Goal: Register for event/course

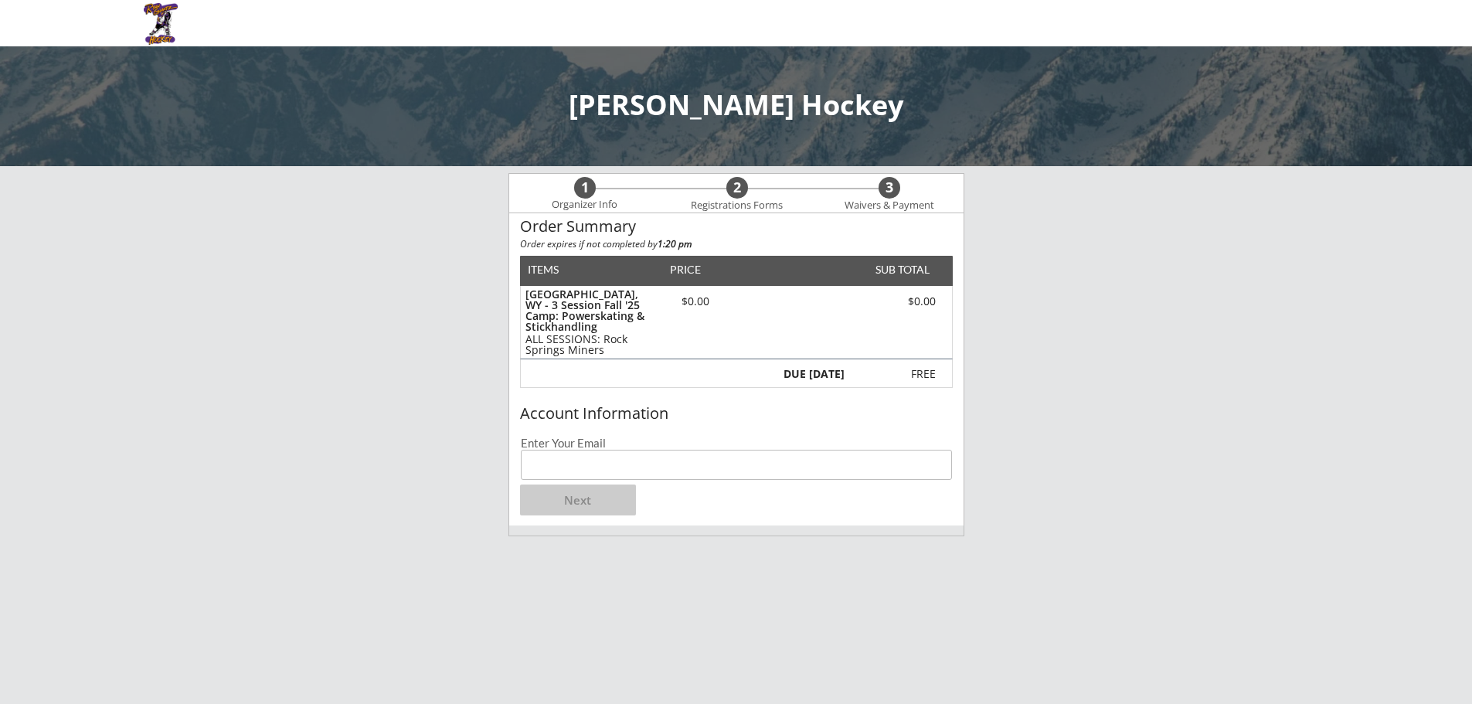
click at [604, 464] on input "email" at bounding box center [736, 465] width 431 height 30
type input "[EMAIL_ADDRESS][DOMAIN_NAME]"
click at [588, 492] on button "Next" at bounding box center [578, 500] width 116 height 31
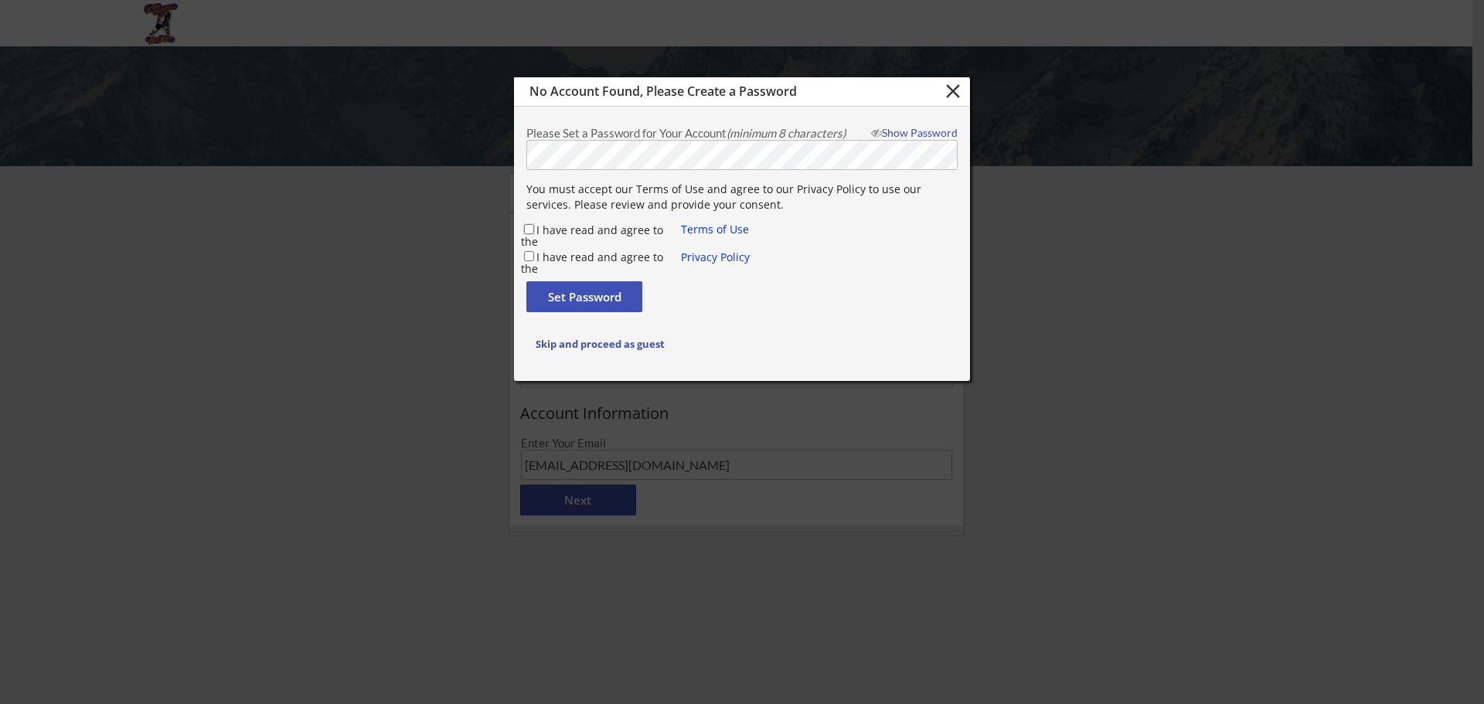
click at [528, 227] on input "I have read and agree to the" at bounding box center [529, 229] width 10 height 10
checkbox input "true"
click at [529, 257] on input "I have read and agree to the" at bounding box center [529, 256] width 10 height 10
checkbox input "true"
click at [560, 291] on button "Set Password" at bounding box center [584, 296] width 116 height 31
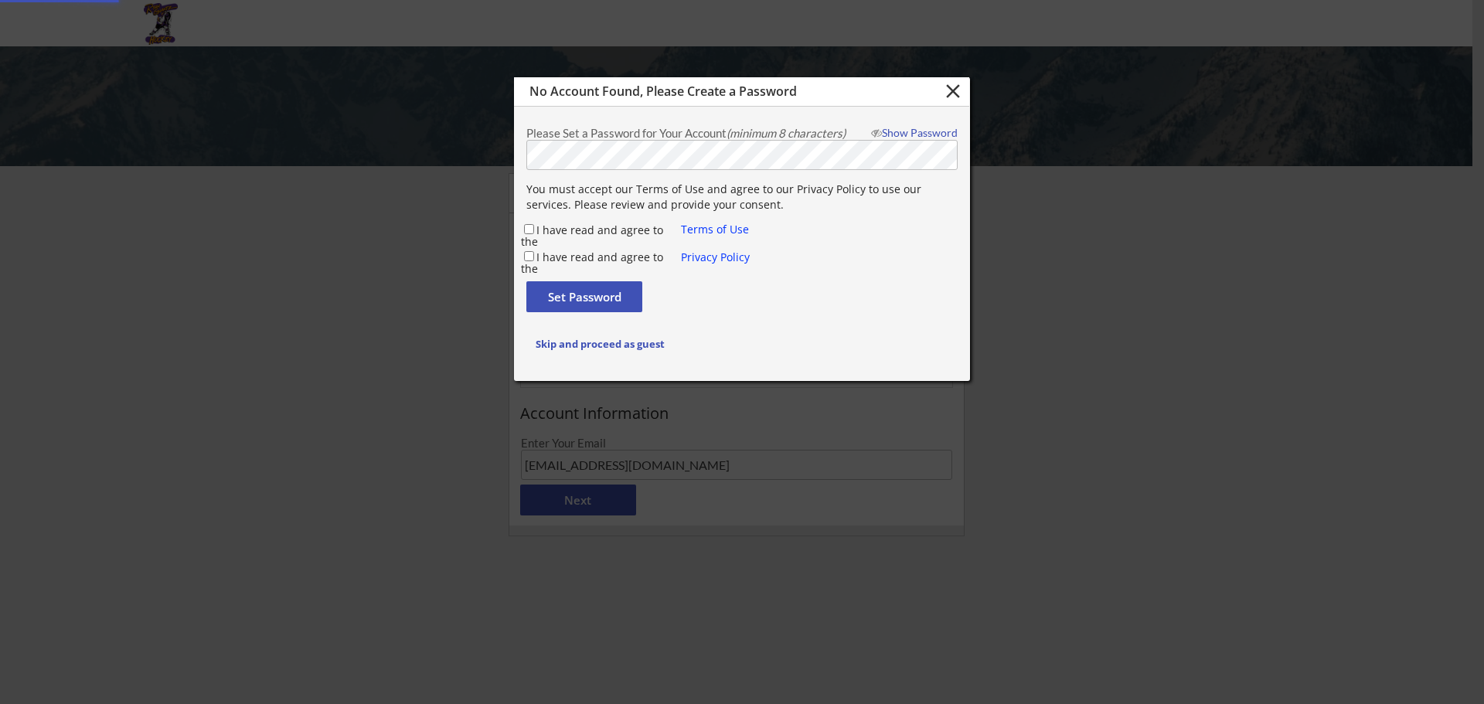
checkbox input "false"
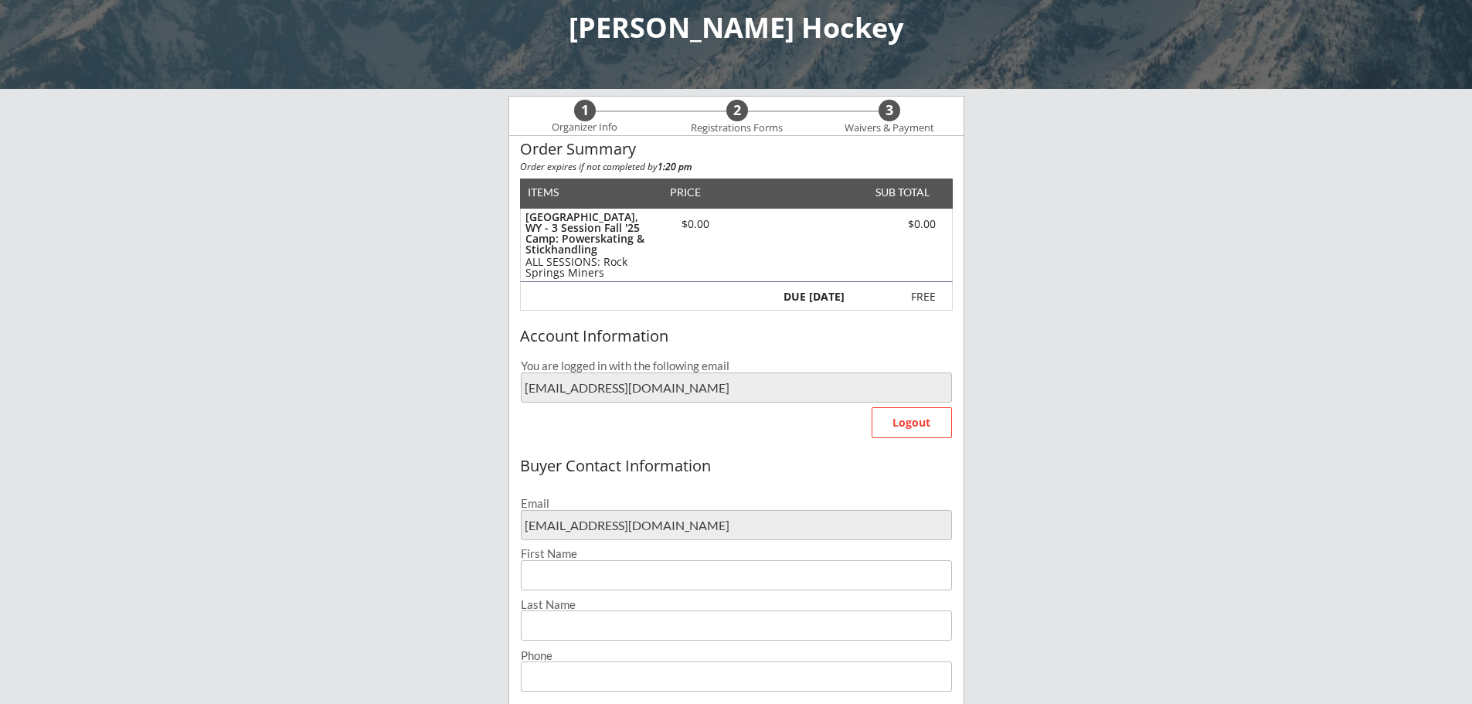
scroll to position [155, 0]
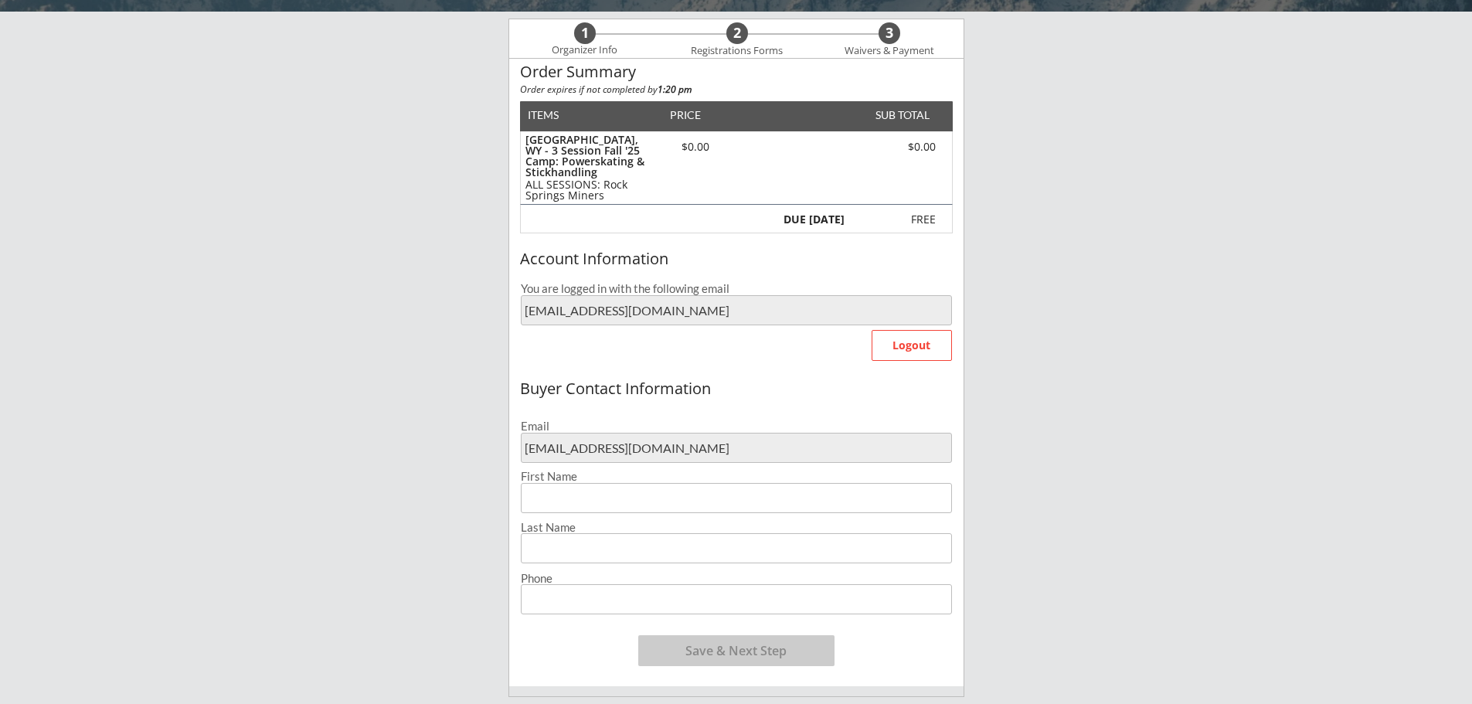
click at [624, 500] on input "input" at bounding box center [736, 498] width 431 height 30
type input "Chelsie"
type input "[PERSON_NAME]"
type input "[PHONE_NUMBER]"
click at [713, 647] on button "Save & Next Step" at bounding box center [736, 650] width 196 height 31
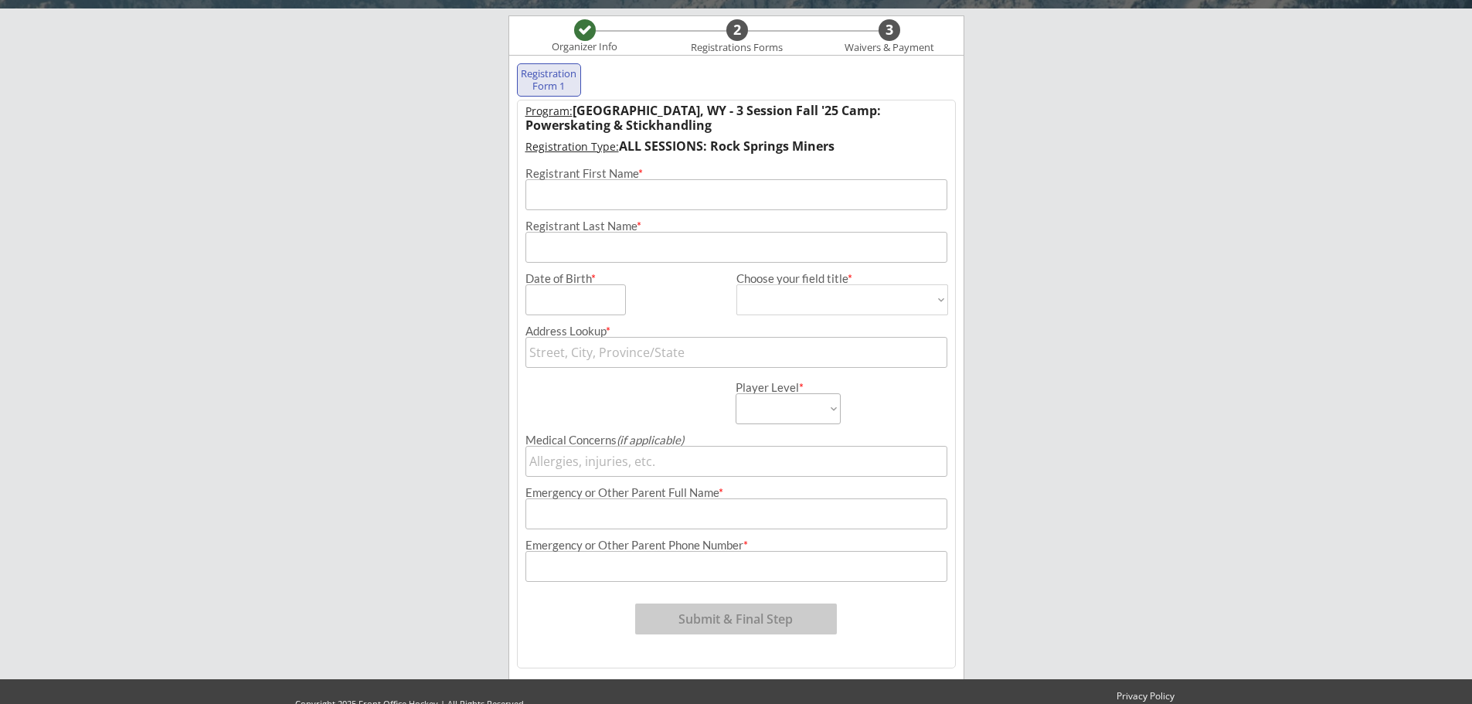
scroll to position [80, 0]
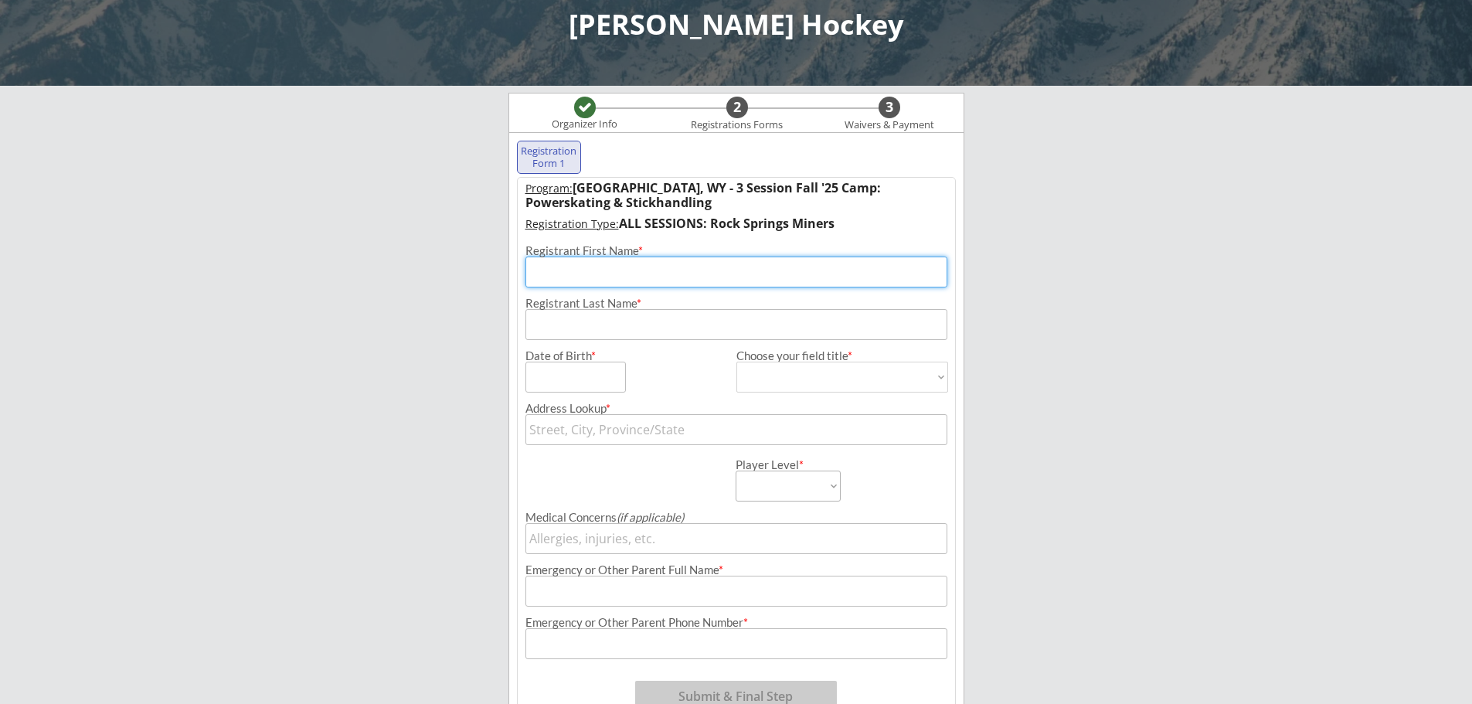
click at [625, 264] on input "input" at bounding box center [736, 272] width 422 height 31
type input "Chace"
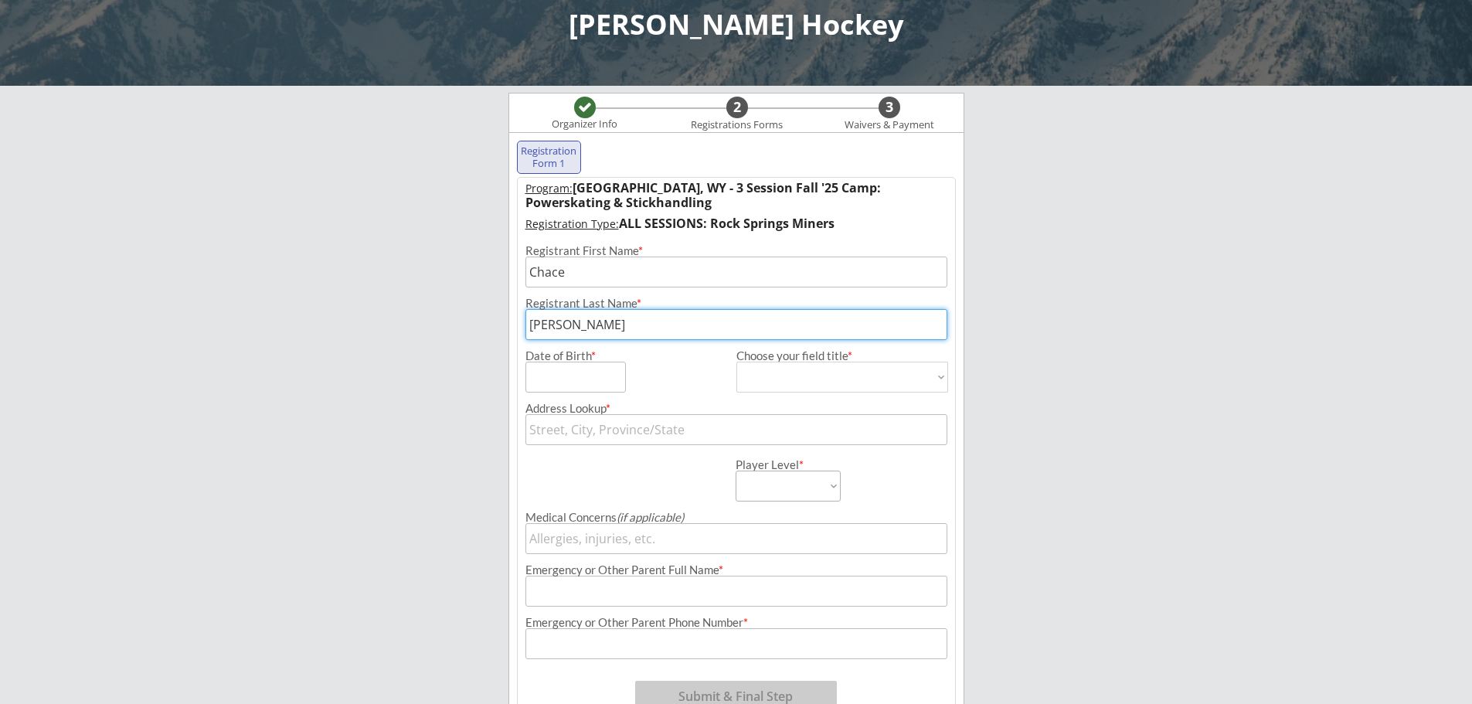
type input "[PERSON_NAME]"
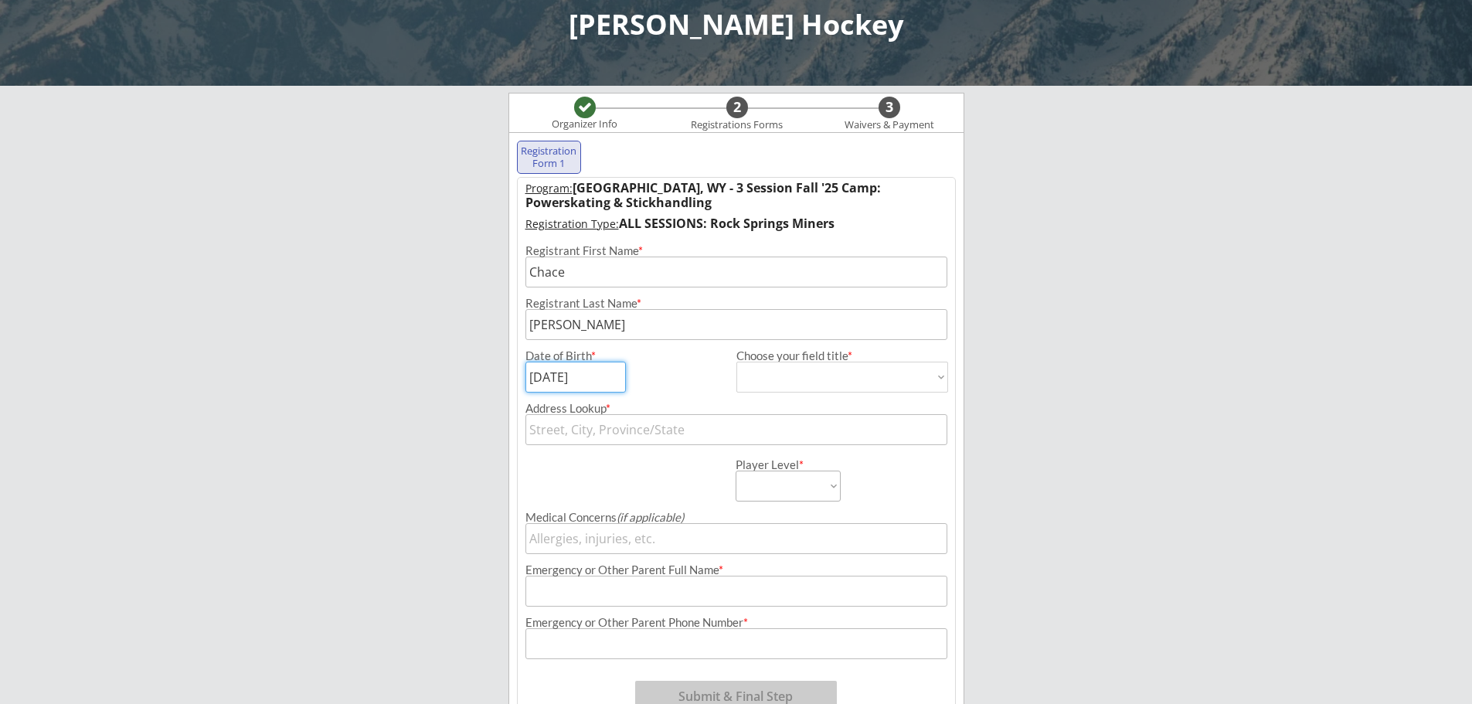
type input "[DATE]"
click at [944, 380] on select "[DEMOGRAPHIC_DATA] [DEMOGRAPHIC_DATA]" at bounding box center [842, 377] width 212 height 31
select select ""[DEMOGRAPHIC_DATA]""
click at [736, 362] on select "[DEMOGRAPHIC_DATA] [DEMOGRAPHIC_DATA]" at bounding box center [842, 377] width 212 height 31
type input "[DEMOGRAPHIC_DATA]"
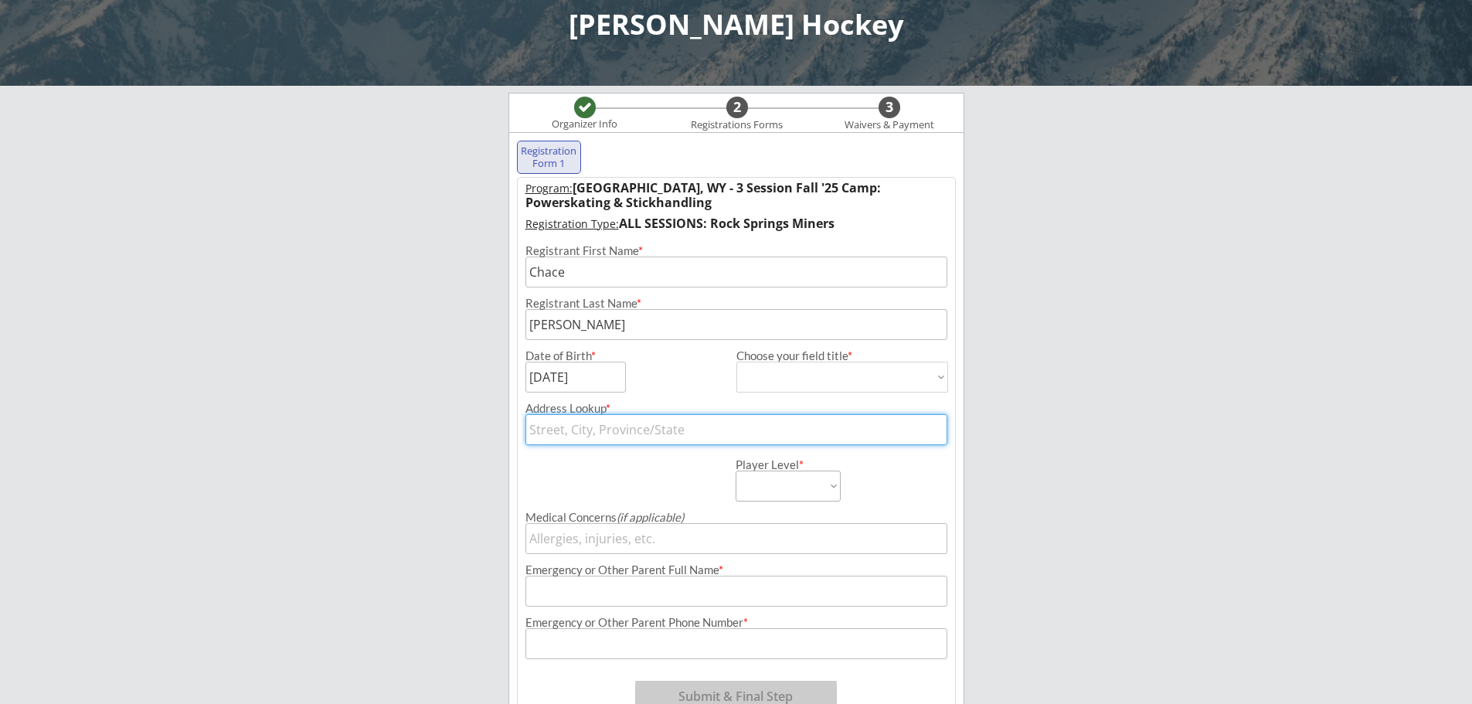
click at [769, 434] on input "text" at bounding box center [736, 429] width 422 height 31
type input "260"
type input "[STREET_ADDRESS]"
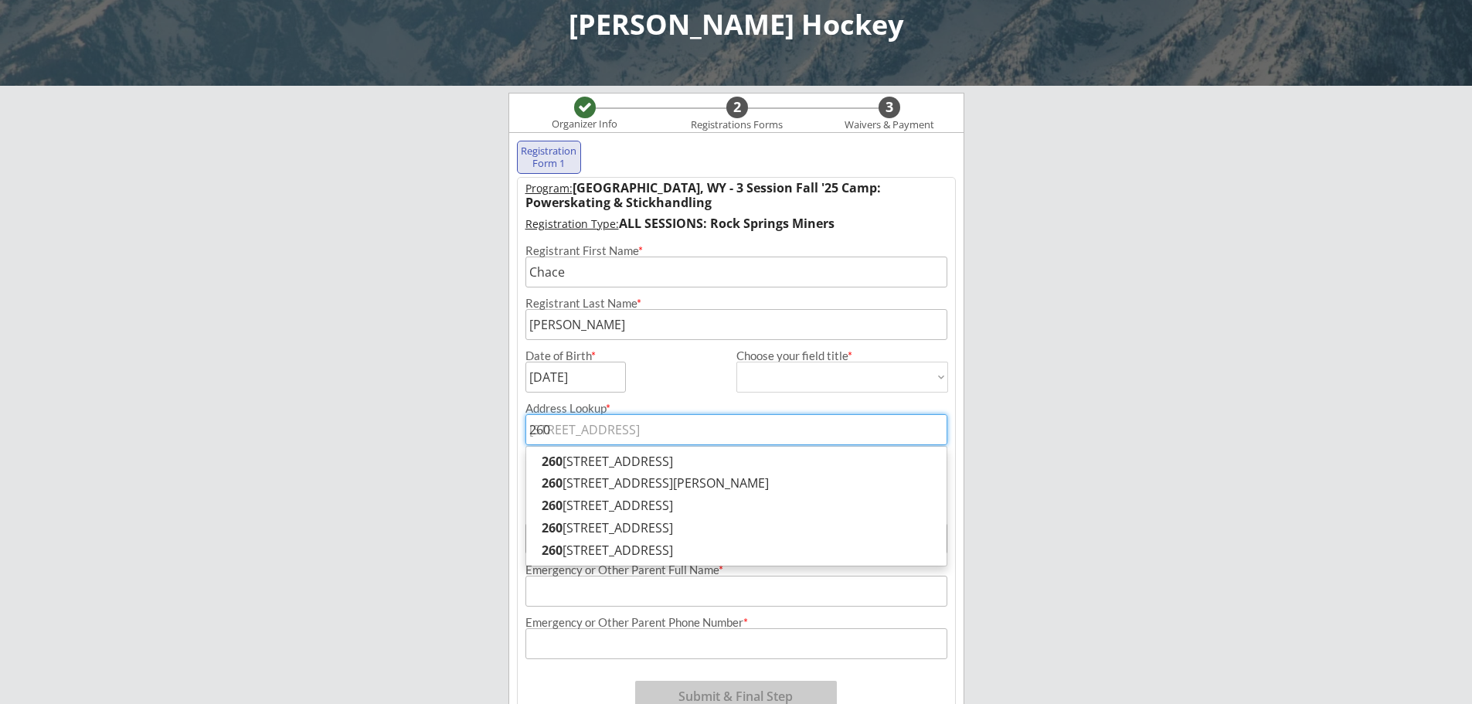
type input "2608"
type input "[STREET_ADDRESS][US_STATE][PERSON_NAME]"
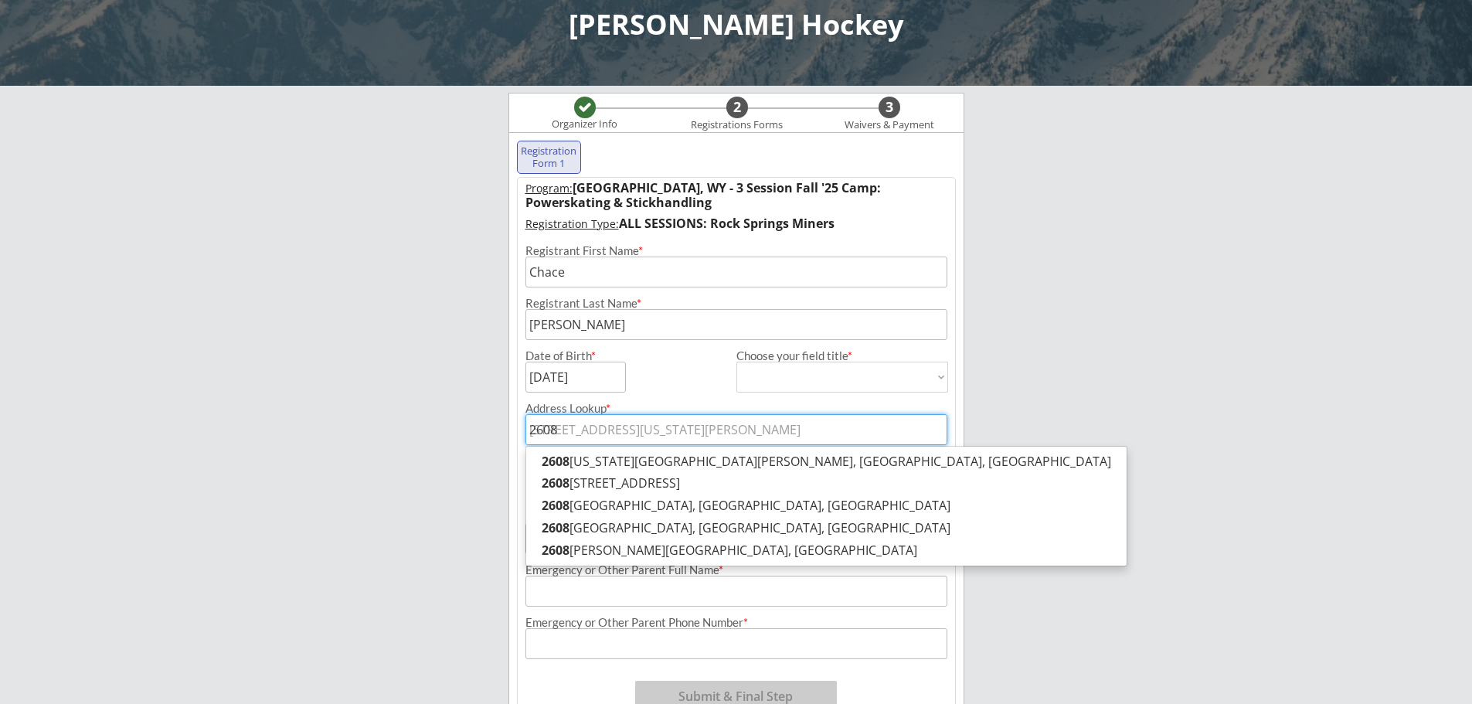
type input "2608"
type input "2608 C"
type input "[STREET_ADDRESS]"
type input "2608 Ce"
type input "2608 Ced"
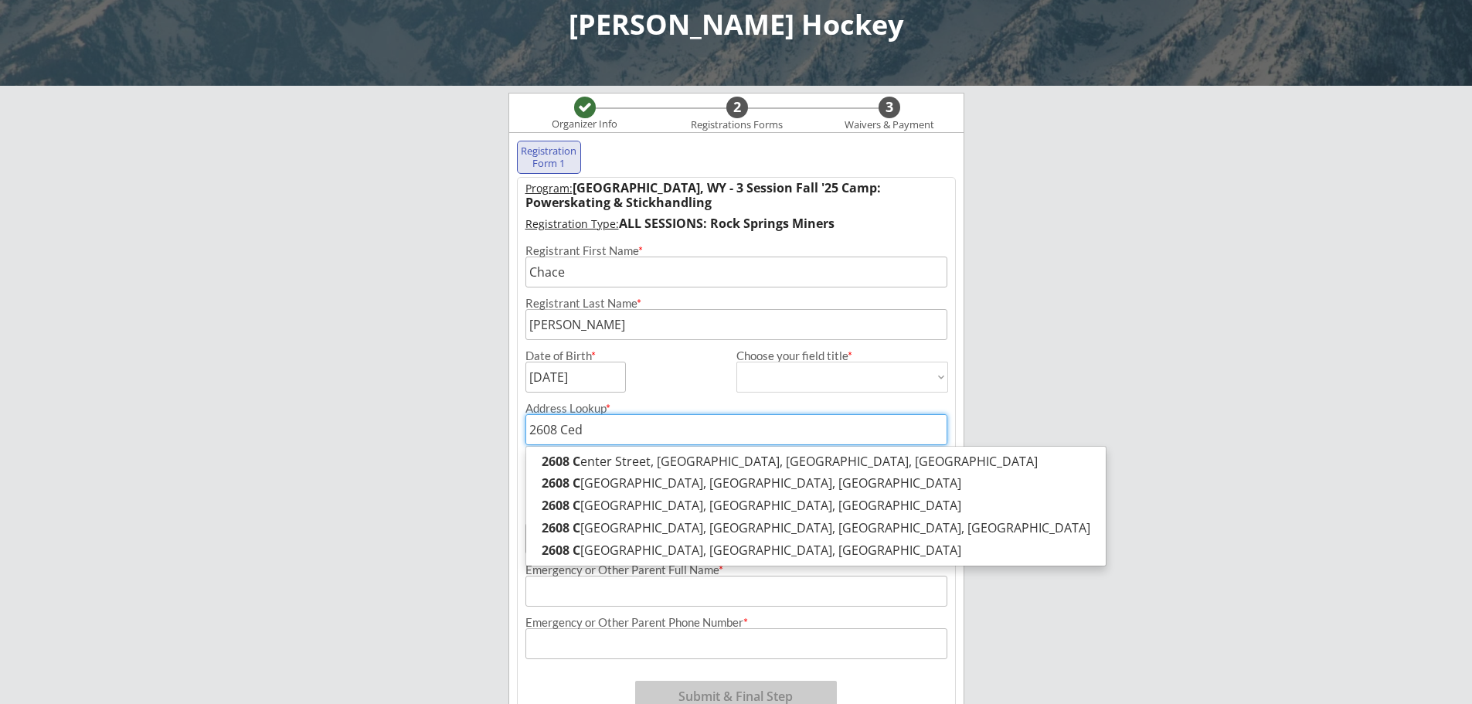
type input "[STREET_ADDRESS]"
type input "2608 Cedar"
type input "[STREET_ADDRESS]"
type input "2608 Cedar"
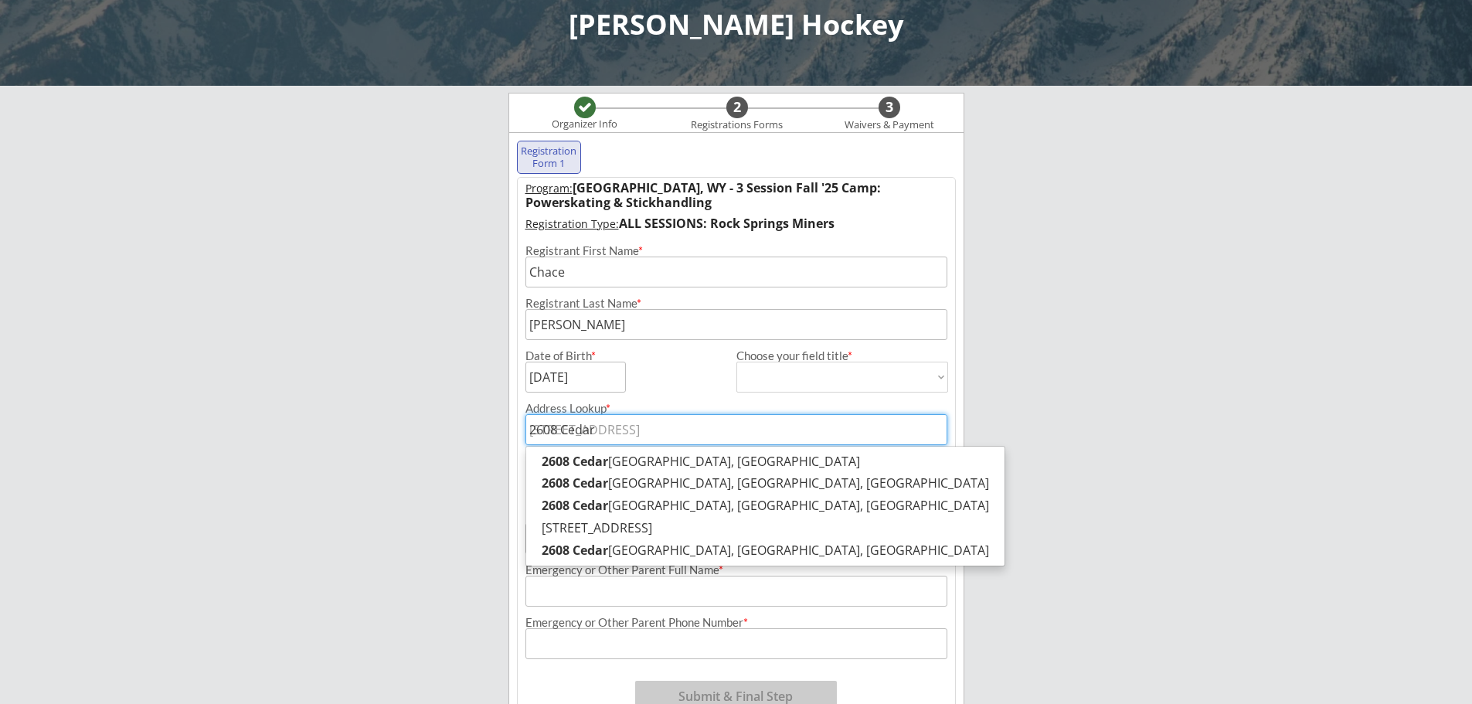
type input "2608 Cedar S"
type input "[STREET_ADDRESS]"
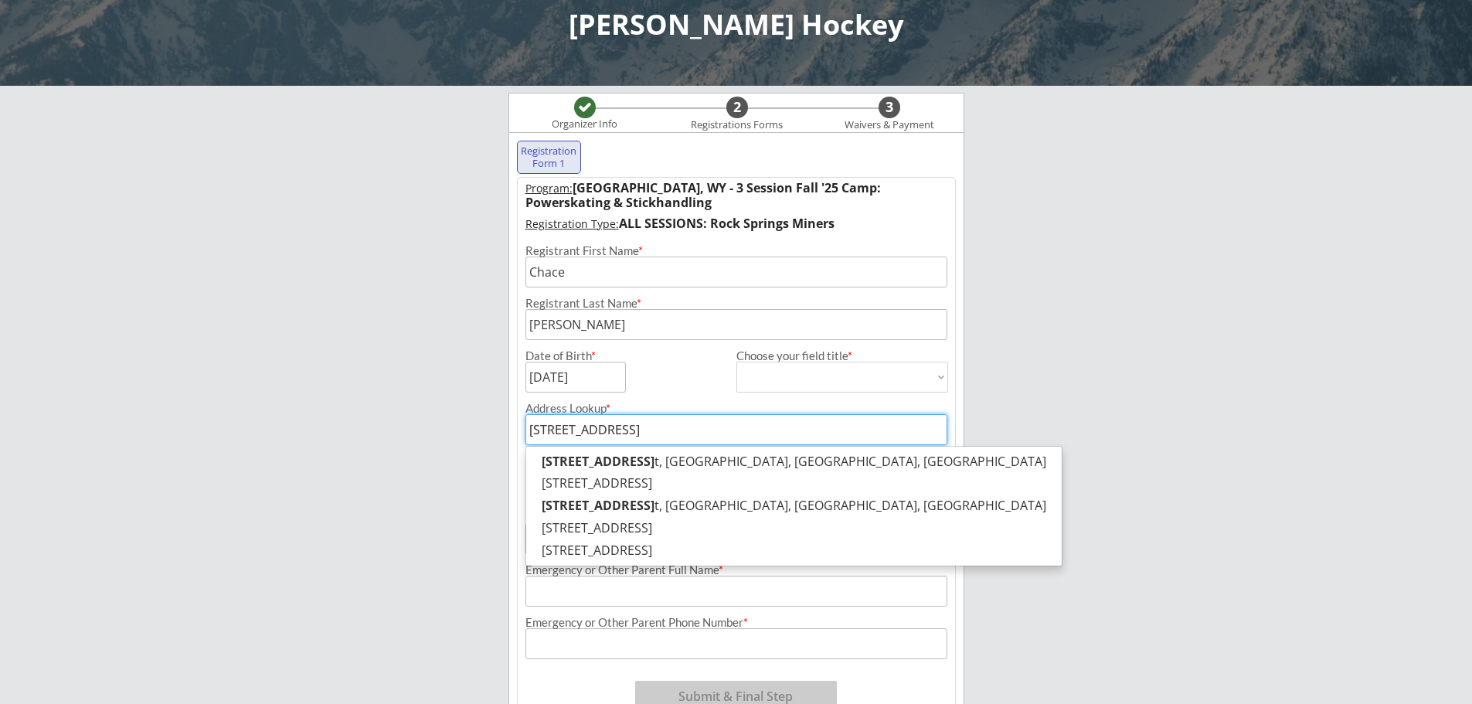
type input "[STREET_ADDRESS]"
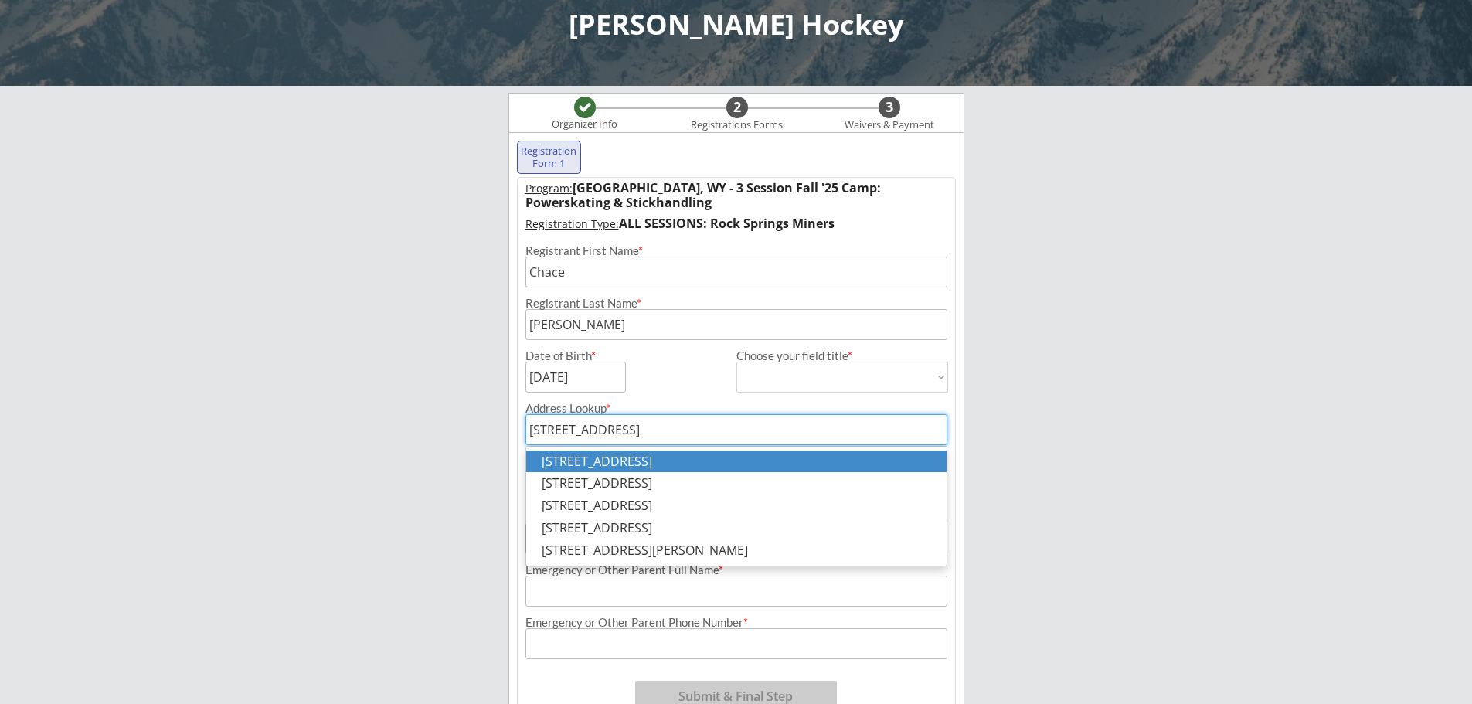
click at [777, 468] on p "[STREET_ADDRESS]" at bounding box center [736, 462] width 420 height 22
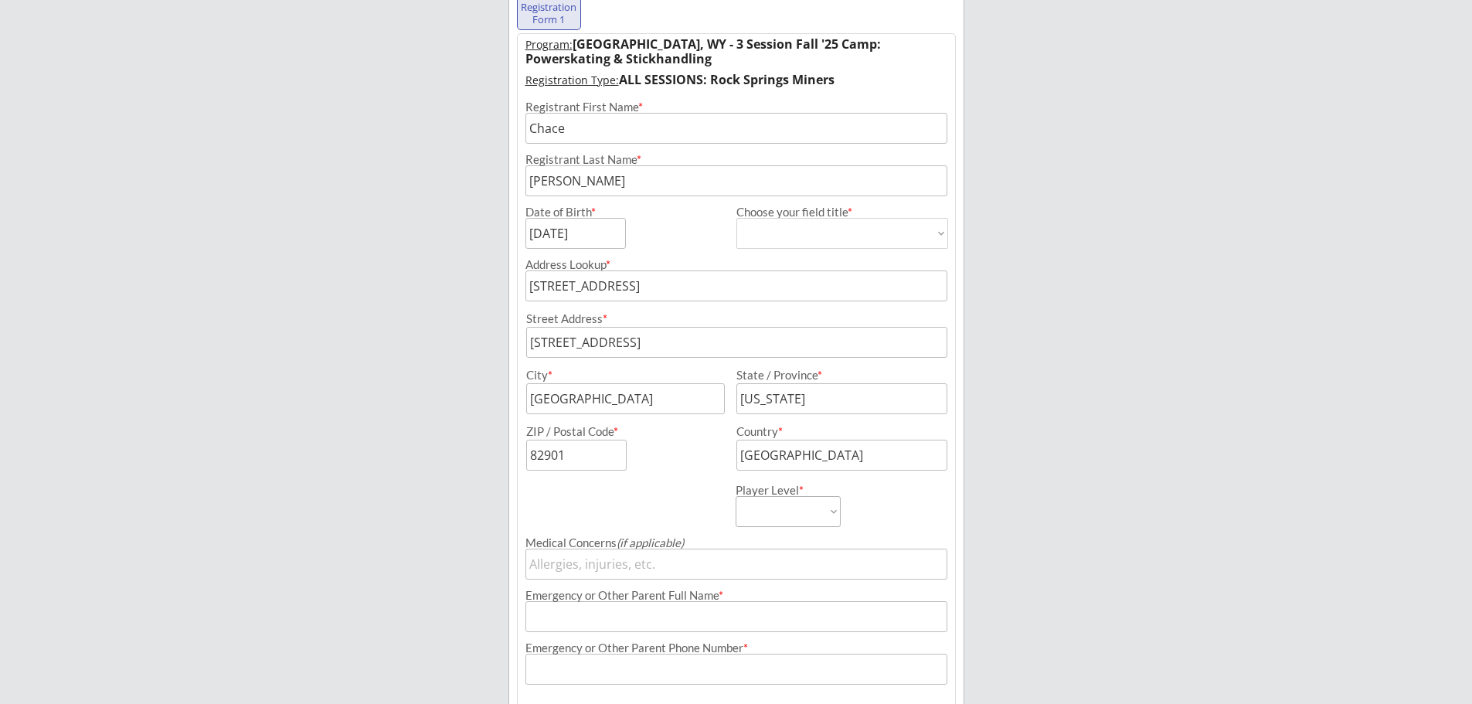
scroll to position [235, 0]
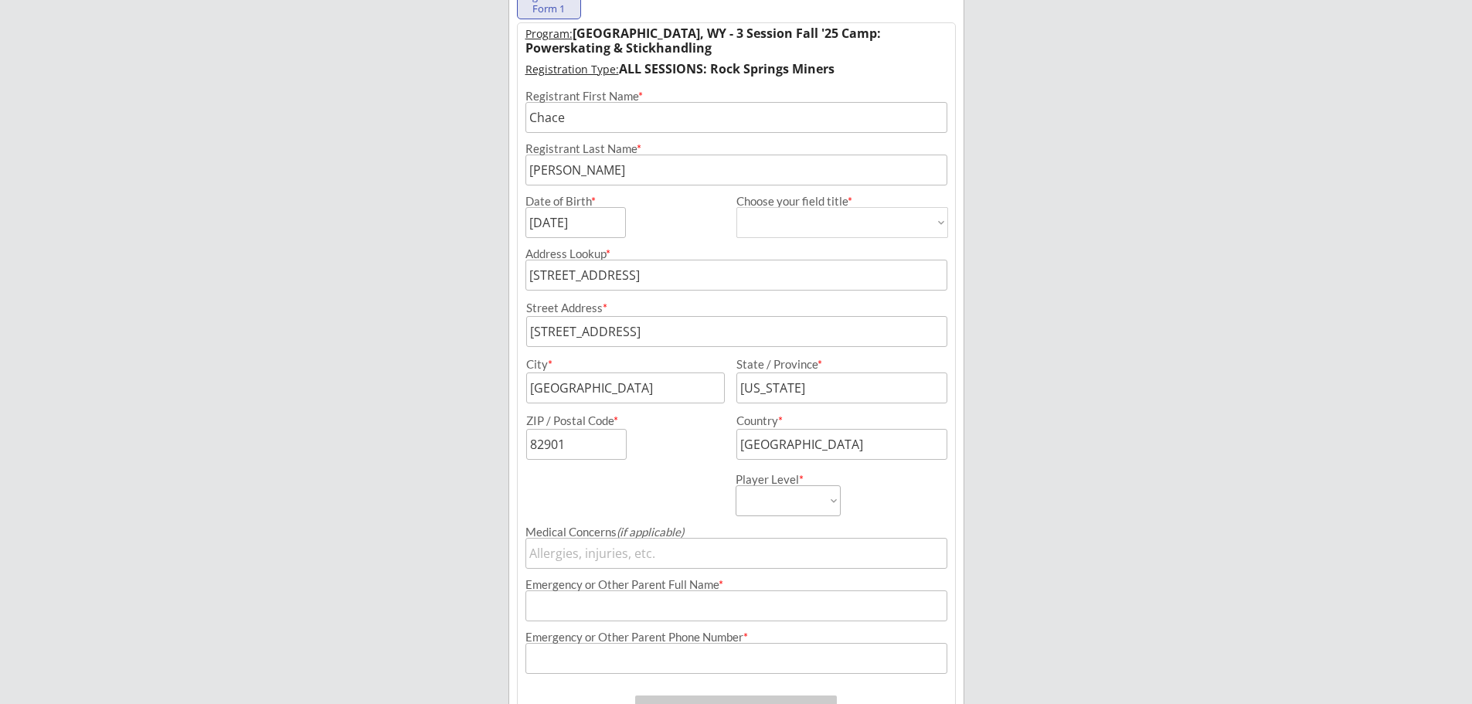
type input "[STREET_ADDRESS]"
click at [841, 497] on div "Player Level * Mite Squirt A/B Squirt AA/AAA U11-12 A/B U11-12 AA/AAA U13-14 A/…" at bounding box center [840, 488] width 209 height 56
click at [836, 501] on select "Mite Squirt A/B Squirt AA/AAA U11-12 A/B U11-12 AA/AAA U13-14 A/B U13-14 AA/AAA…" at bounding box center [788, 500] width 105 height 31
select select ""Squirt A/B""
click at [736, 485] on select "Mite Squirt A/B Squirt AA/AAA U11-12 A/B U11-12 AA/AAA U13-14 A/B U13-14 AA/AAA…" at bounding box center [788, 500] width 105 height 31
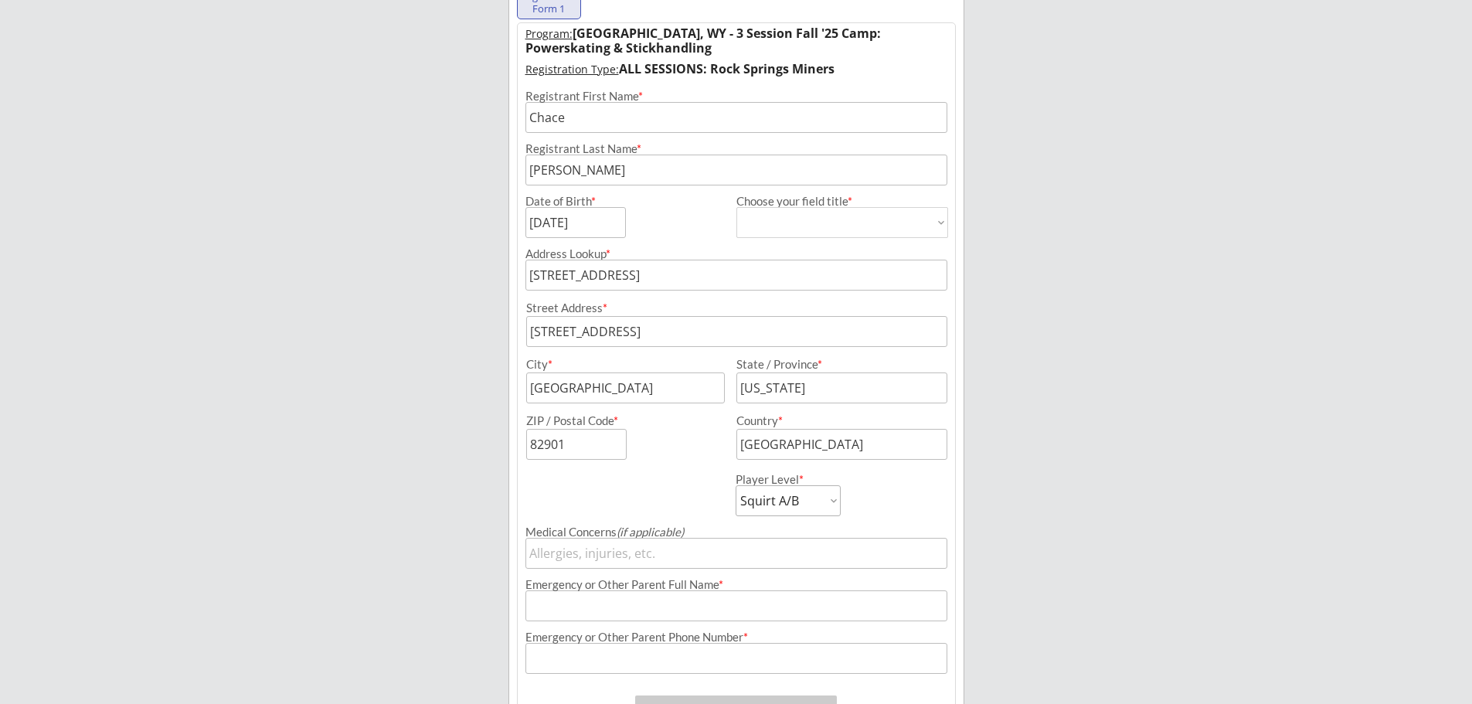
click at [1029, 493] on div "[PERSON_NAME] Hockey Organizer Info 2 Registrations Forms 3 Waivers & Payment R…" at bounding box center [736, 294] width 1472 height 1059
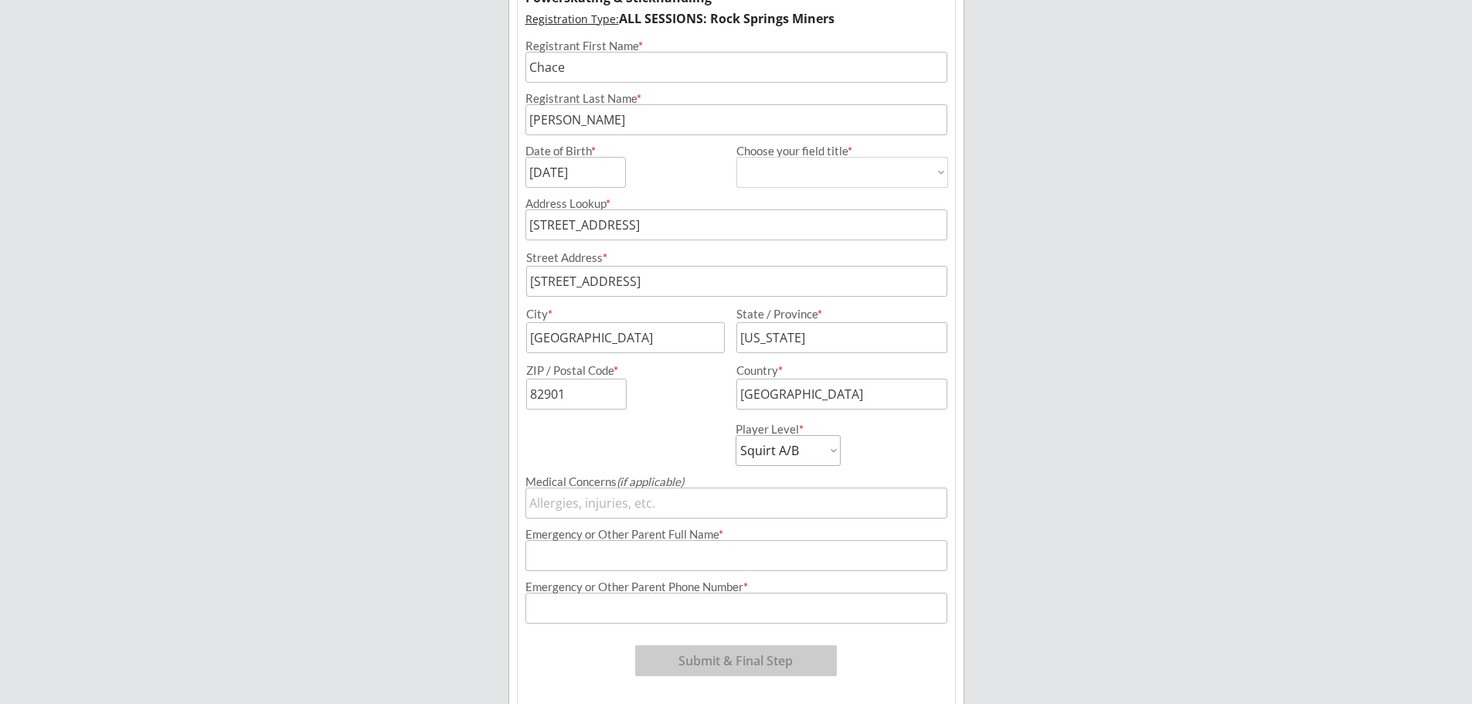
scroll to position [312, 0]
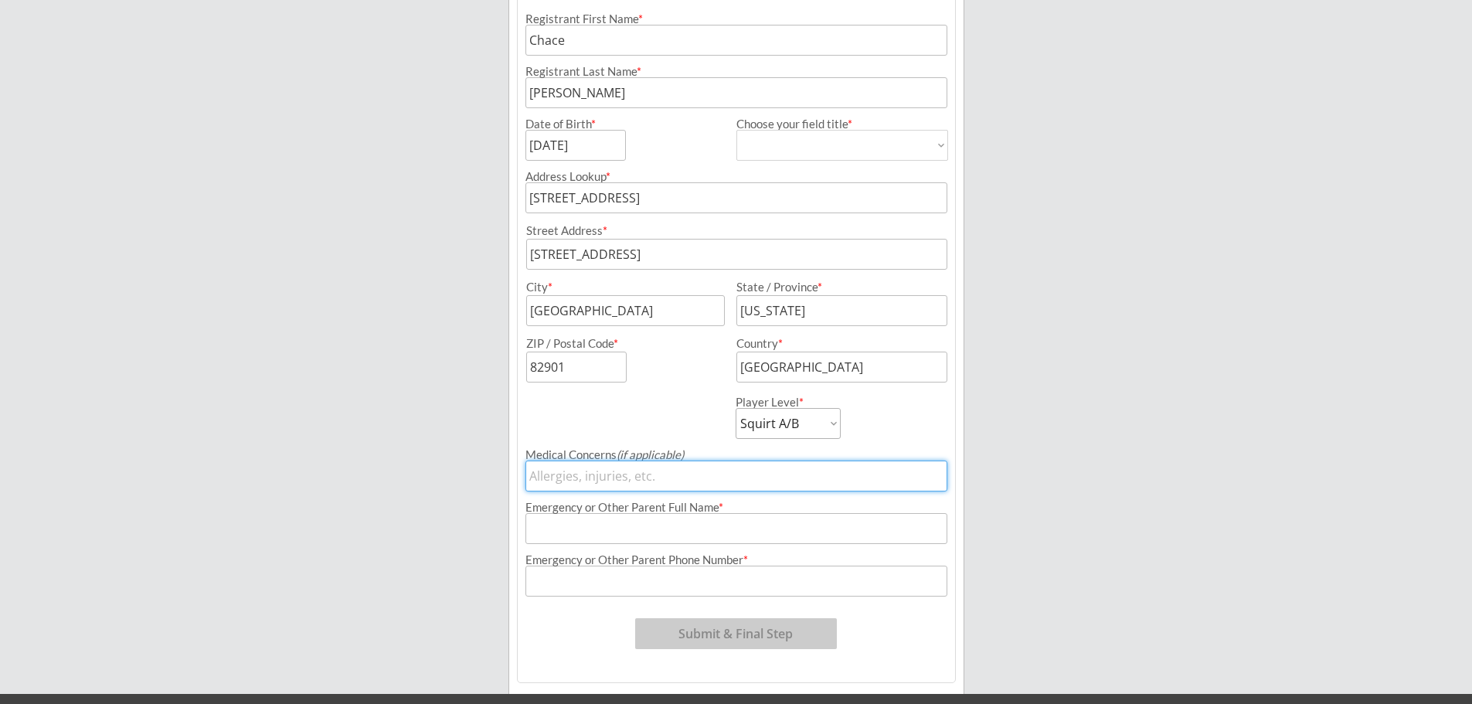
click at [711, 478] on input "input" at bounding box center [736, 476] width 422 height 31
click at [688, 529] on input "input" at bounding box center [736, 528] width 422 height 31
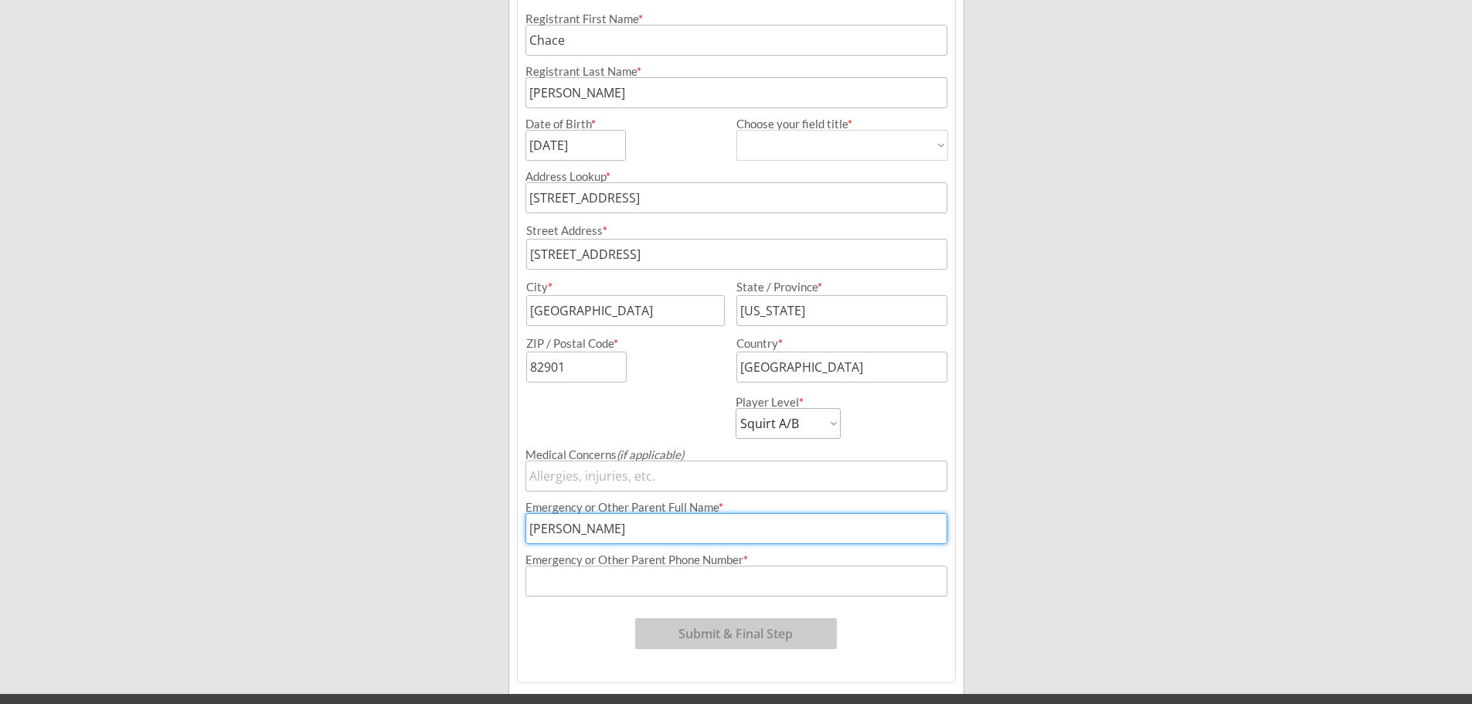
type input "[PERSON_NAME]"
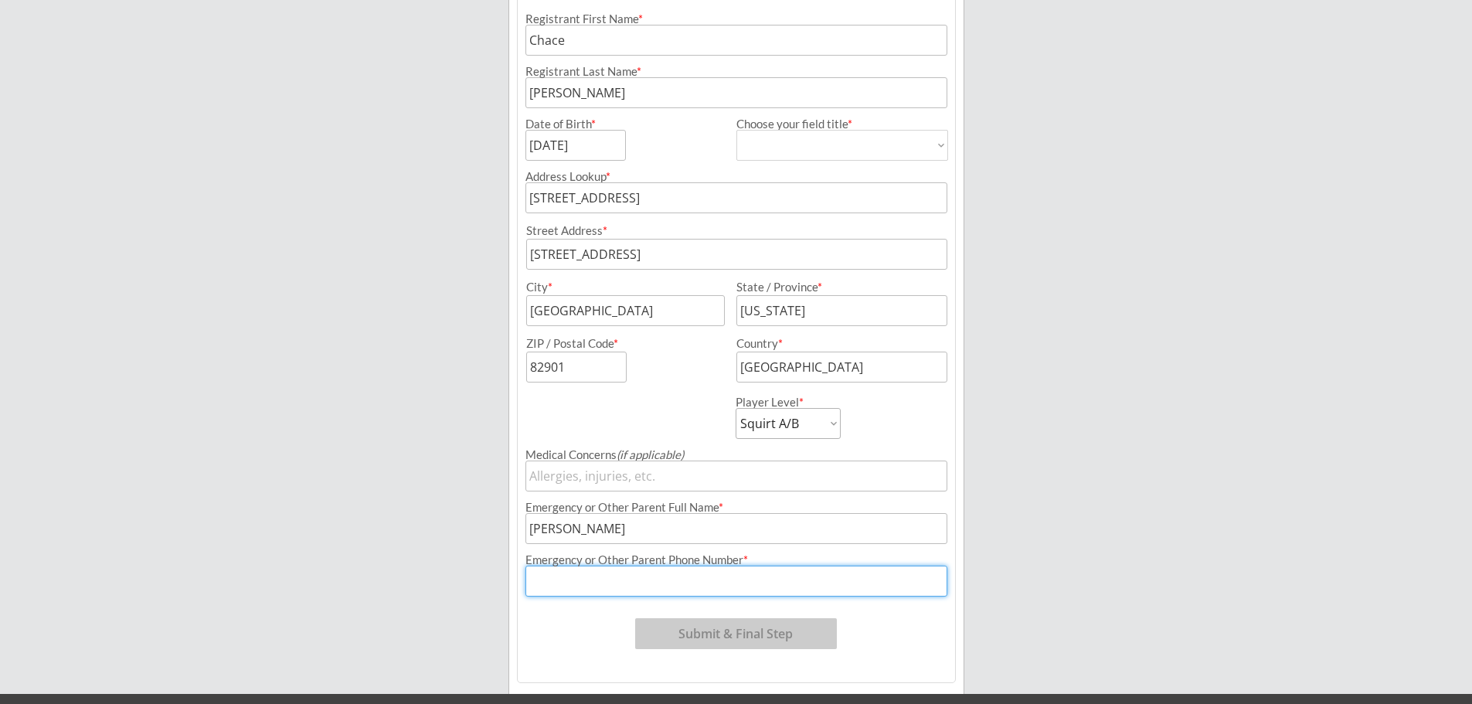
click at [613, 569] on input "input" at bounding box center [736, 581] width 422 height 31
type input "[PHONE_NUMBER]"
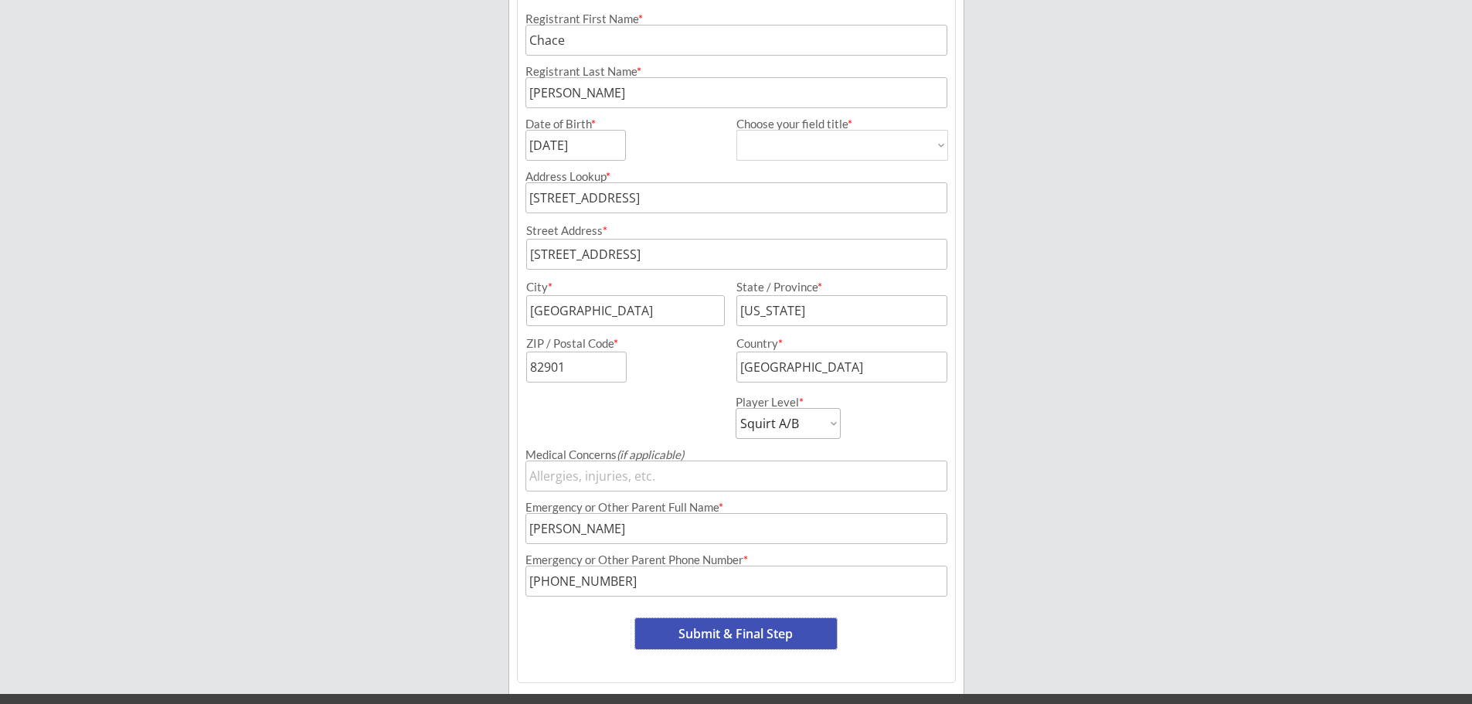
click at [763, 638] on button "Submit & Final Step" at bounding box center [736, 633] width 202 height 31
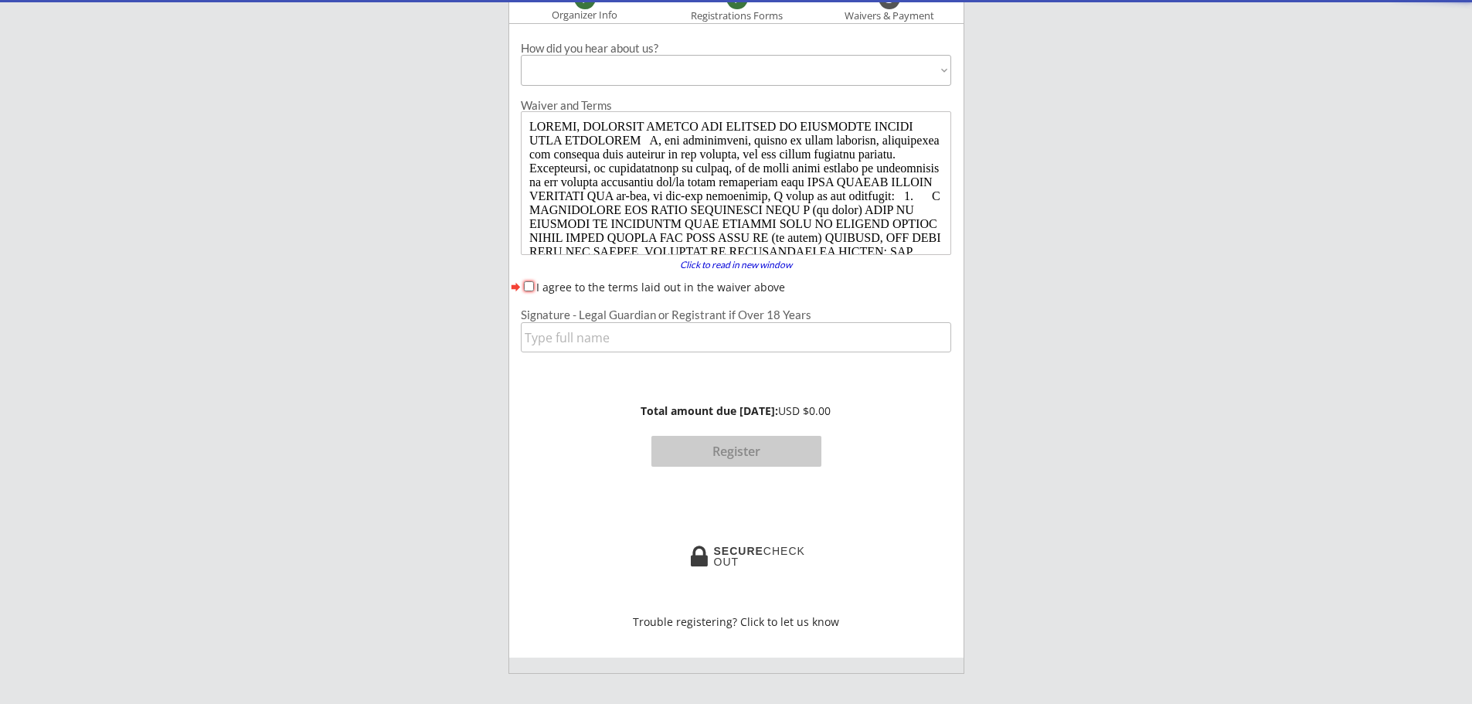
scroll to position [173, 0]
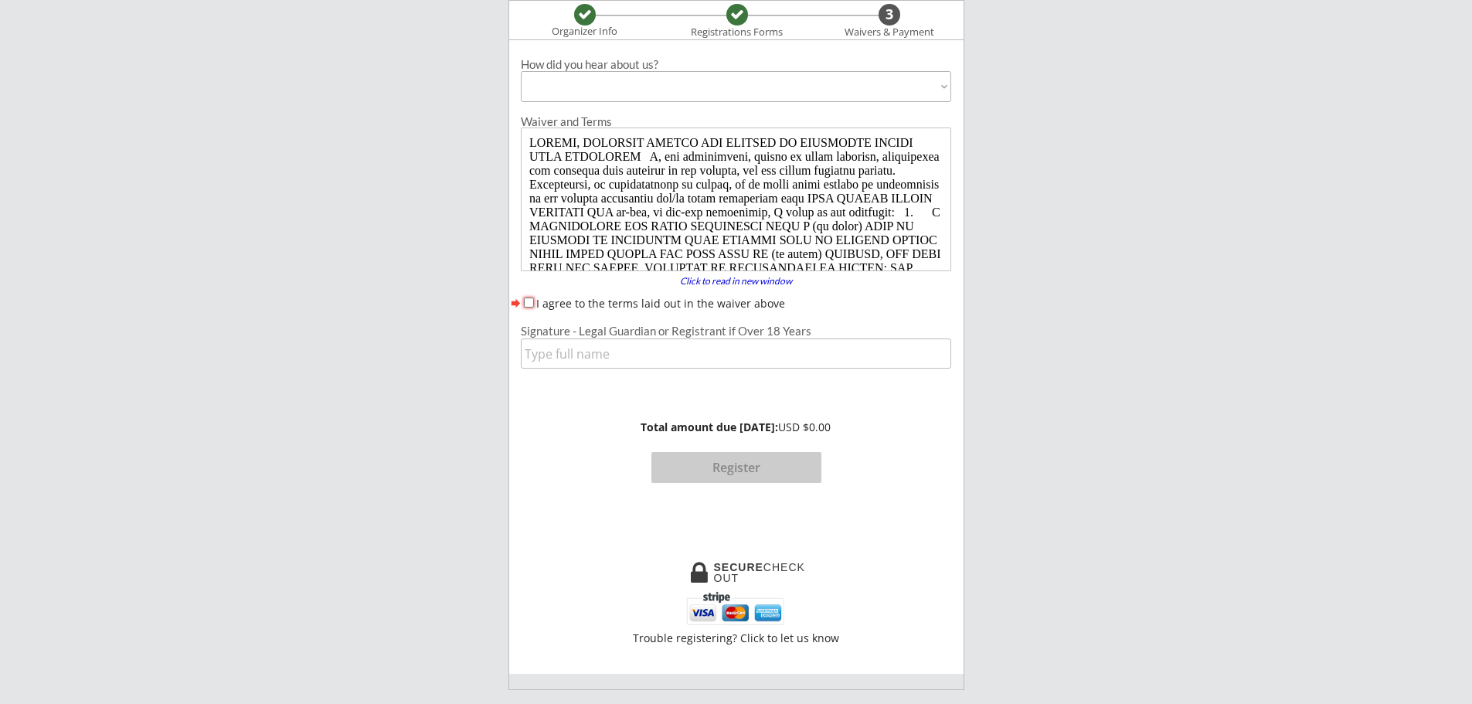
drag, startPoint x: 525, startPoint y: 301, endPoint x: 539, endPoint y: 317, distance: 20.9
click at [530, 304] on input "I agree to the terms laid out in the waiver above" at bounding box center [529, 303] width 10 height 10
checkbox input "true"
click at [551, 359] on input "input" at bounding box center [736, 353] width 430 height 30
type input "[PERSON_NAME]"
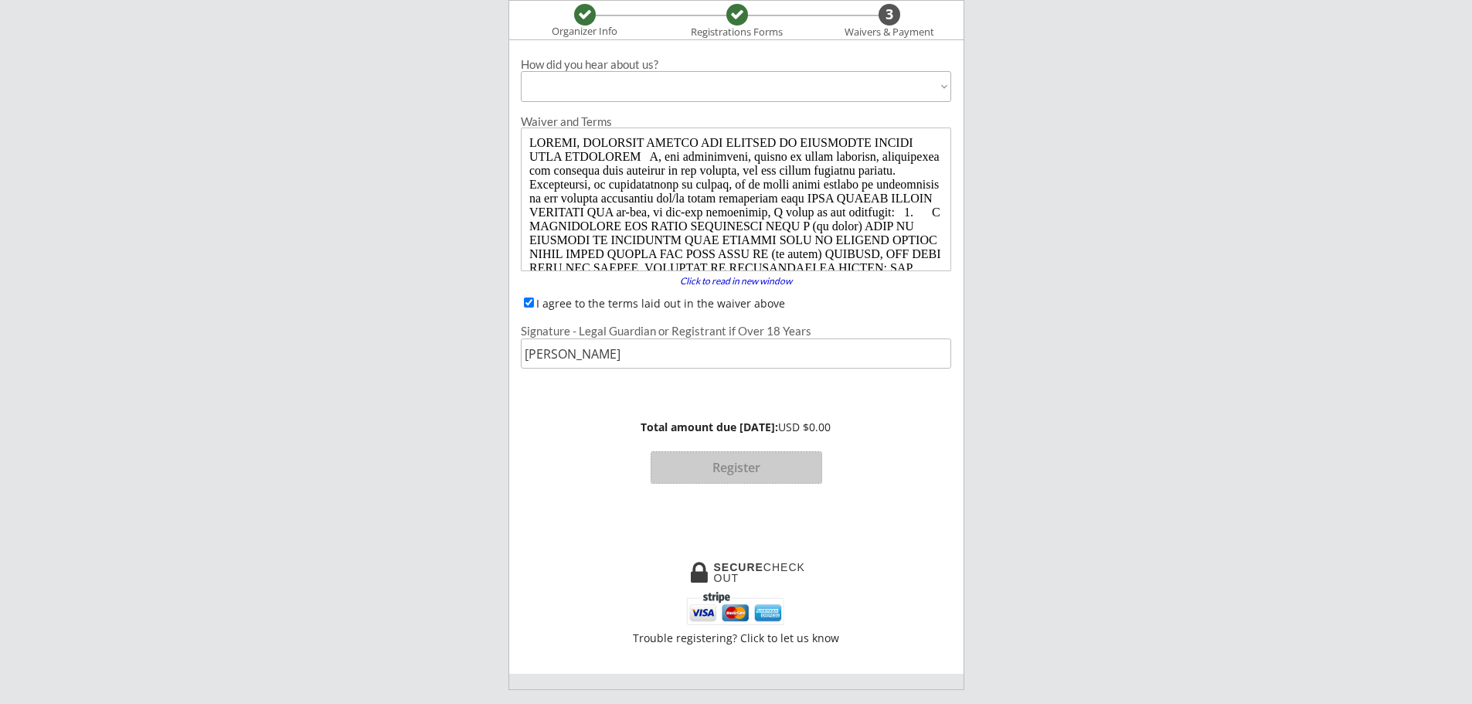
click at [727, 472] on button "Register" at bounding box center [736, 467] width 170 height 31
click at [597, 90] on select "Past Participant Friend / Referral / Word of Mouth Offline Advertisement (broch…" at bounding box center [736, 86] width 430 height 31
select select ""Facebook""
click at [521, 71] on select "Past Participant Friend / Referral / Word of Mouth Offline Advertisement (broch…" at bounding box center [736, 86] width 430 height 31
click at [758, 464] on button "Register" at bounding box center [736, 467] width 170 height 31
